Goal: Information Seeking & Learning: Understand process/instructions

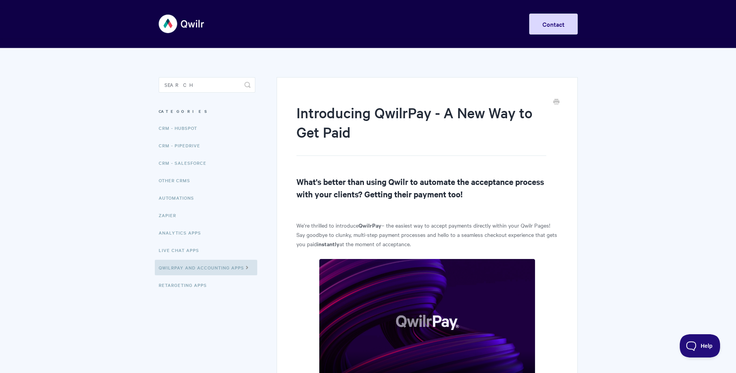
scroll to position [155, 0]
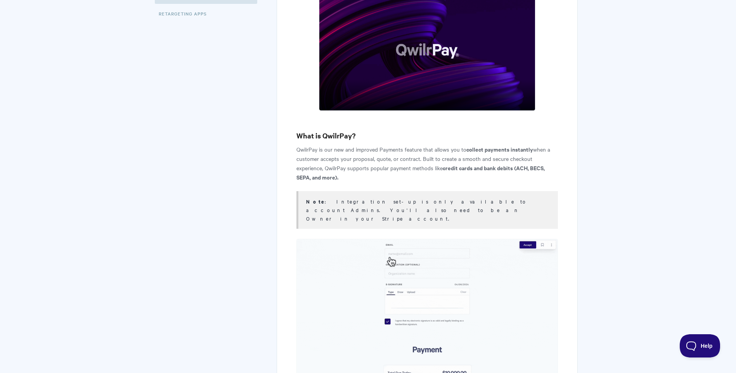
scroll to position [272, 0]
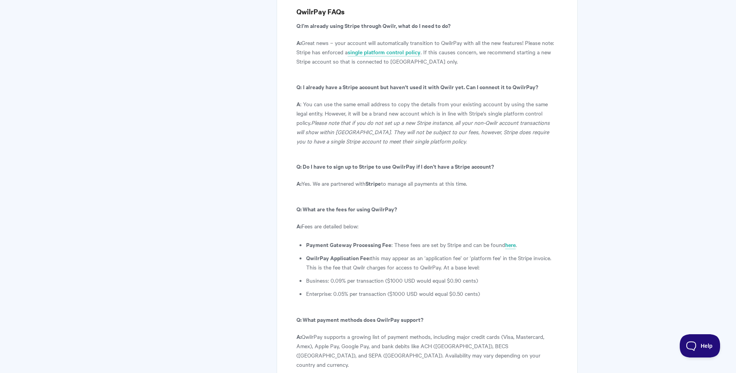
scroll to position [4035, 0]
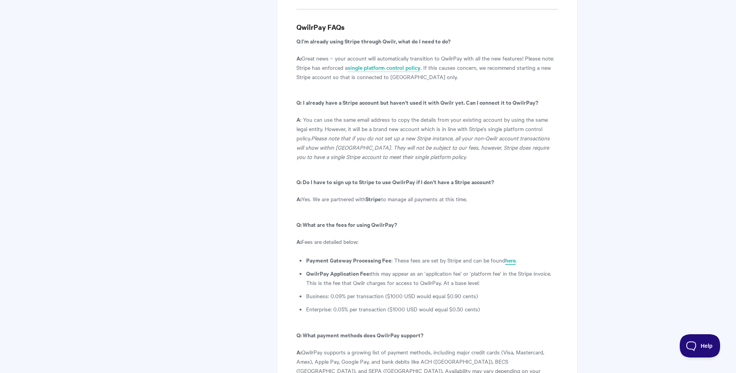
click at [510, 257] on link "here" at bounding box center [510, 261] width 10 height 9
